Goal: Find specific page/section: Find specific page/section

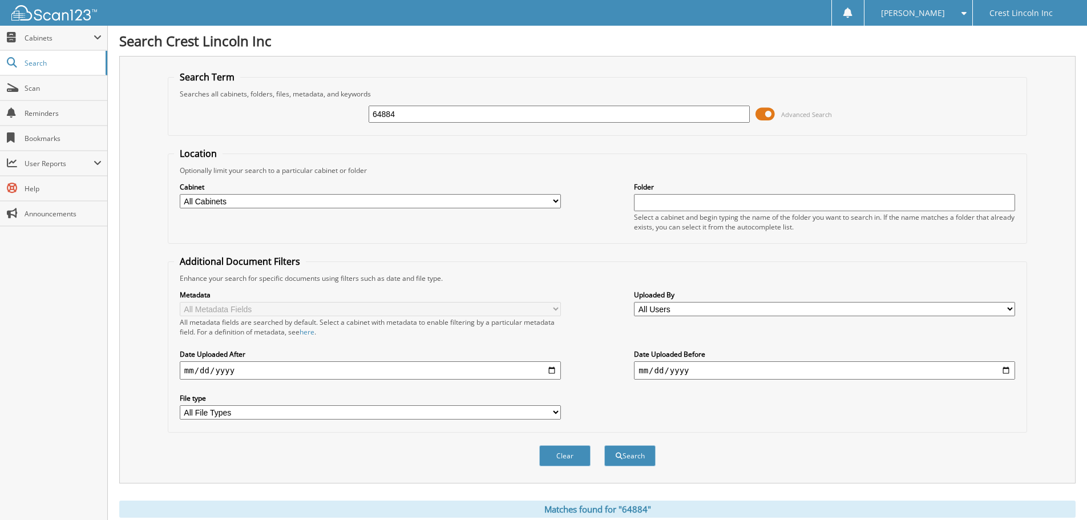
click at [435, 115] on input "64884" at bounding box center [559, 114] width 381 height 17
type input "[PERSON_NAME]"
click at [604, 445] on button "Search" at bounding box center [629, 455] width 51 height 21
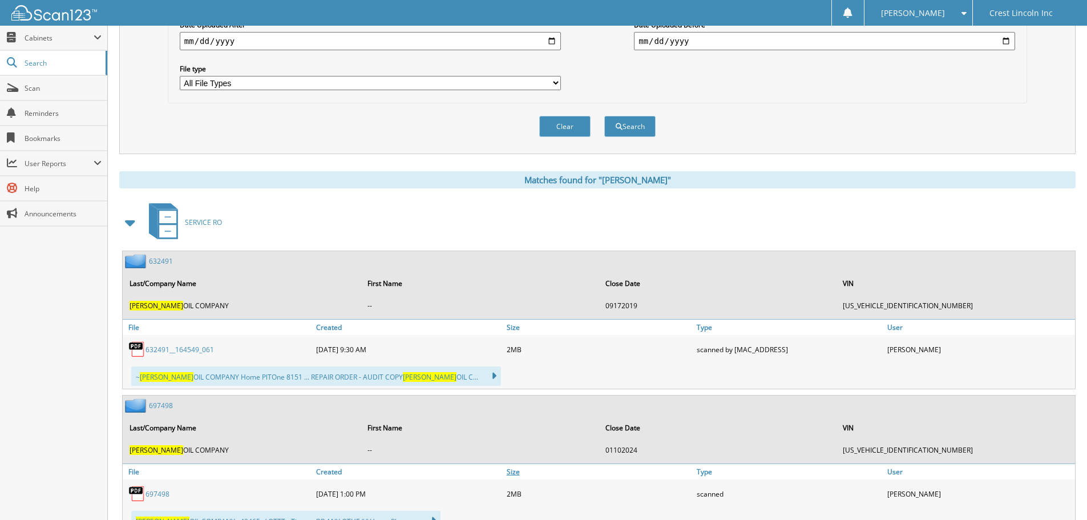
scroll to position [400, 0]
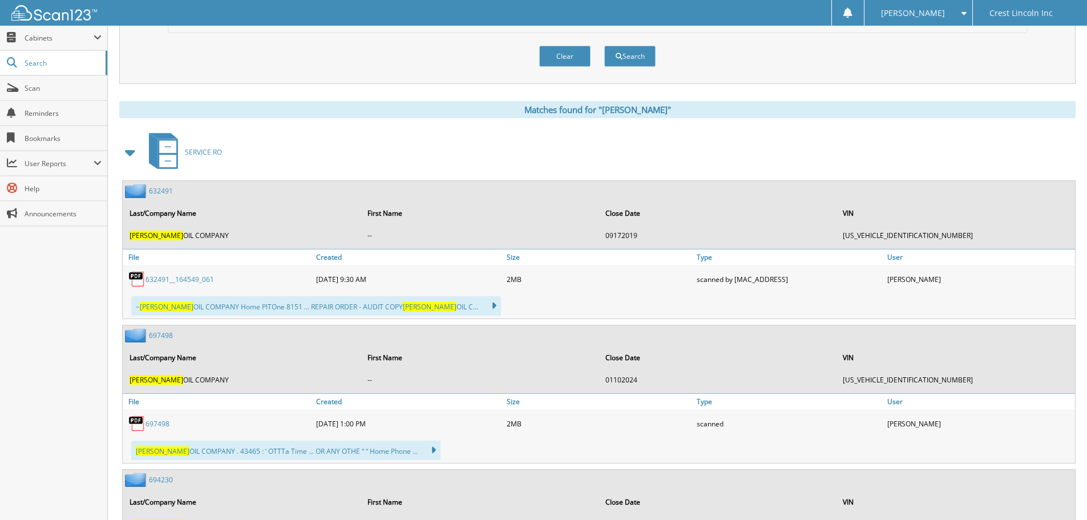
click at [195, 273] on div "632491__164549_061" at bounding box center [218, 279] width 191 height 23
click at [199, 277] on link "632491__164549_061" at bounding box center [180, 280] width 68 height 10
click at [71, 35] on span "Cabinets" at bounding box center [59, 38] width 69 height 10
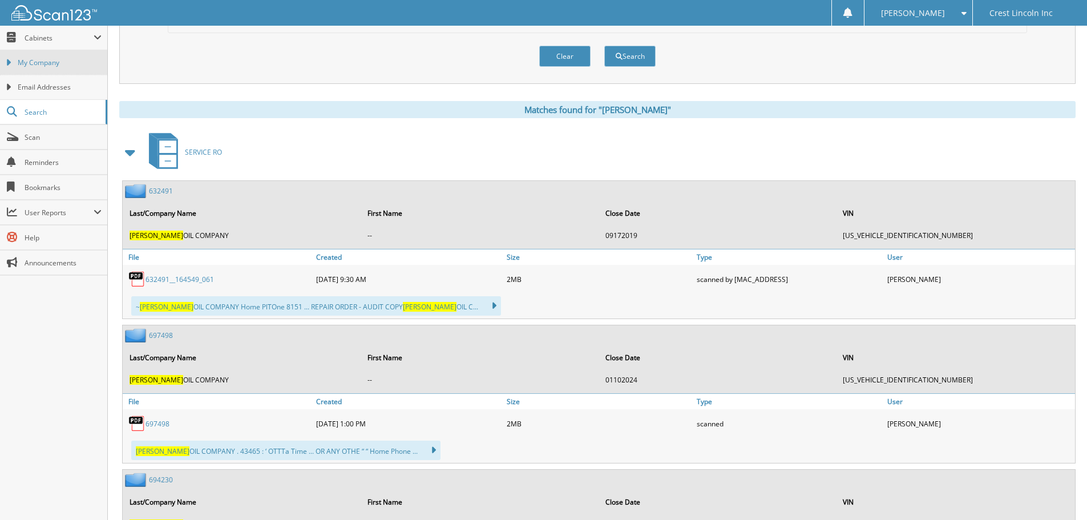
click at [47, 72] on link "My Company" at bounding box center [53, 62] width 107 height 25
